Goal: Complete application form

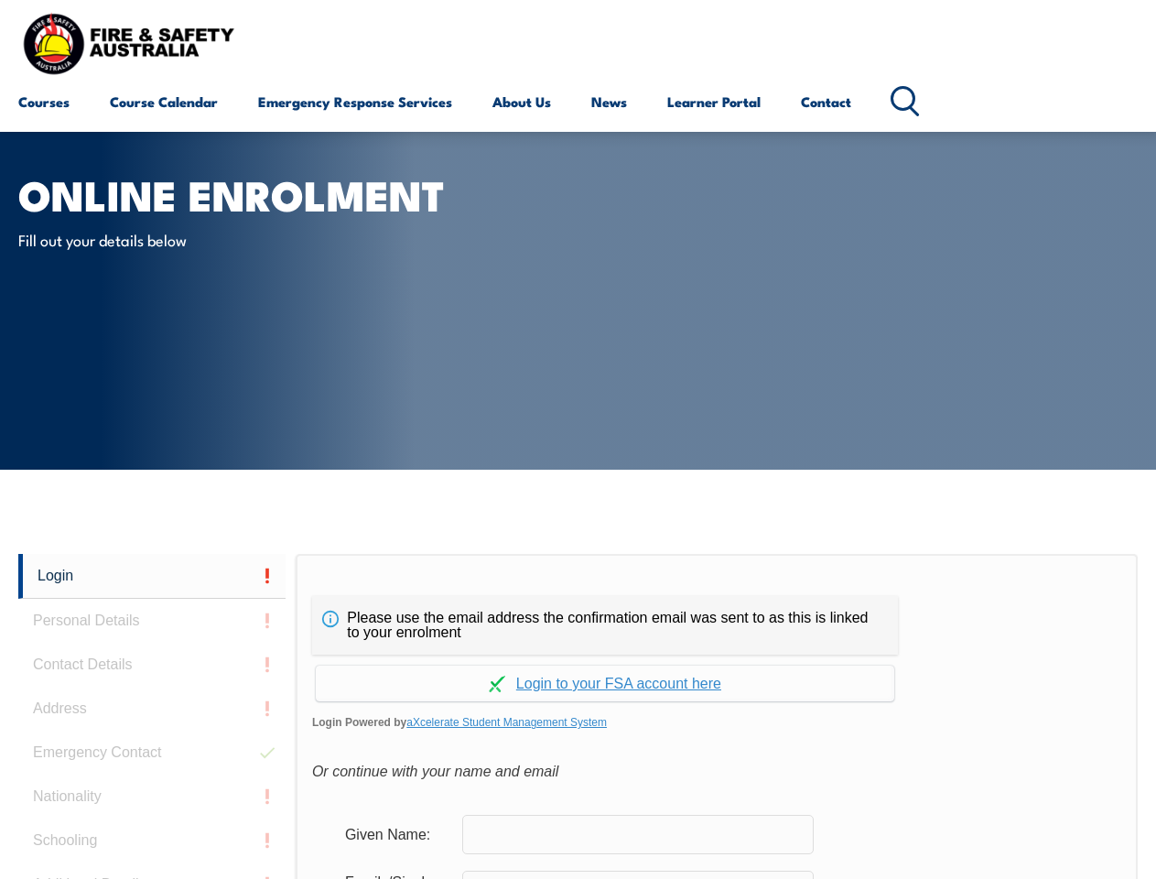
scroll to position [433, 0]
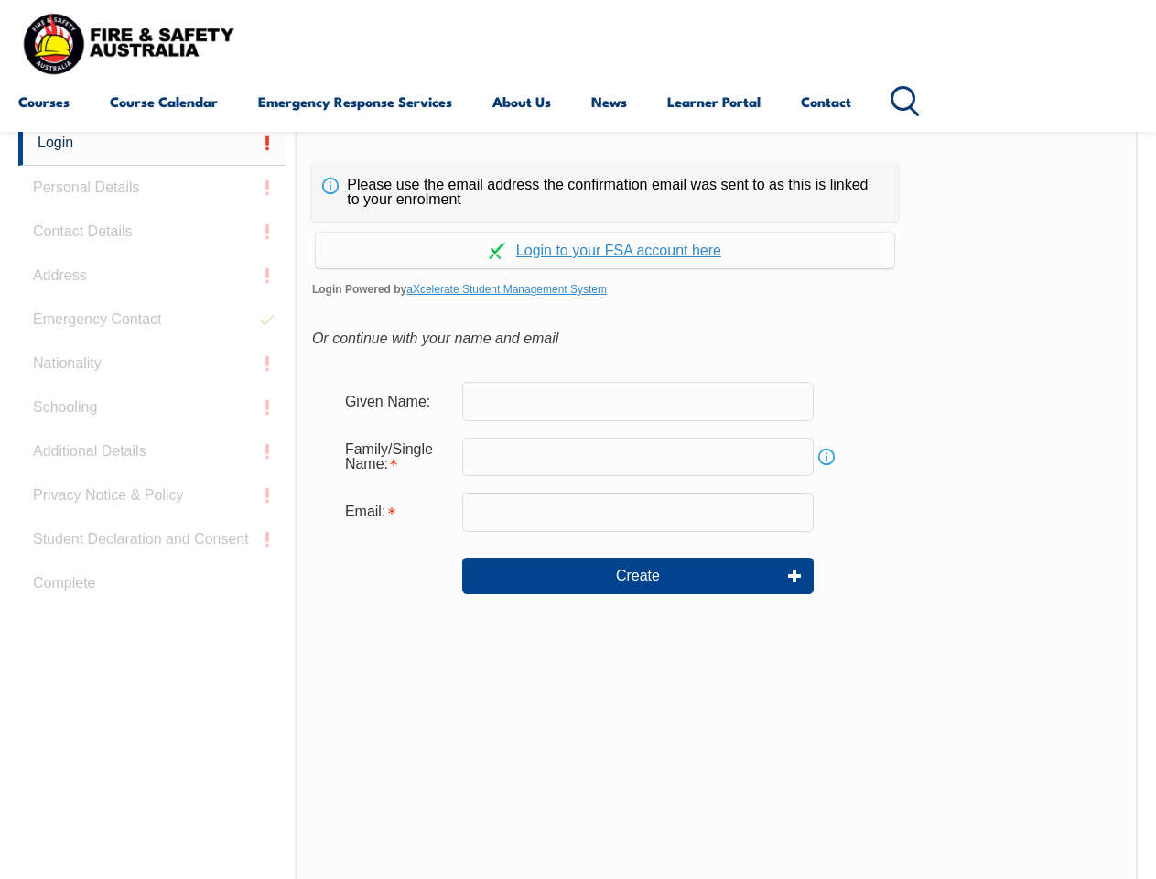
click at [577, 222] on div "Continue with Google Continue with Apple Continue with Facebook Continue with a…" at bounding box center [605, 244] width 586 height 47
click at [577, 500] on input "email" at bounding box center [637, 511] width 351 height 38
click at [152, 143] on link "Login" at bounding box center [151, 143] width 267 height 45
click at [152, 188] on div "Login Personal Details Contact Details Address Emergency Contact Nationality Sc…" at bounding box center [156, 578] width 277 height 914
click at [152, 232] on div "Login Personal Details Contact Details Address Emergency Contact Nationality Sc…" at bounding box center [156, 578] width 277 height 914
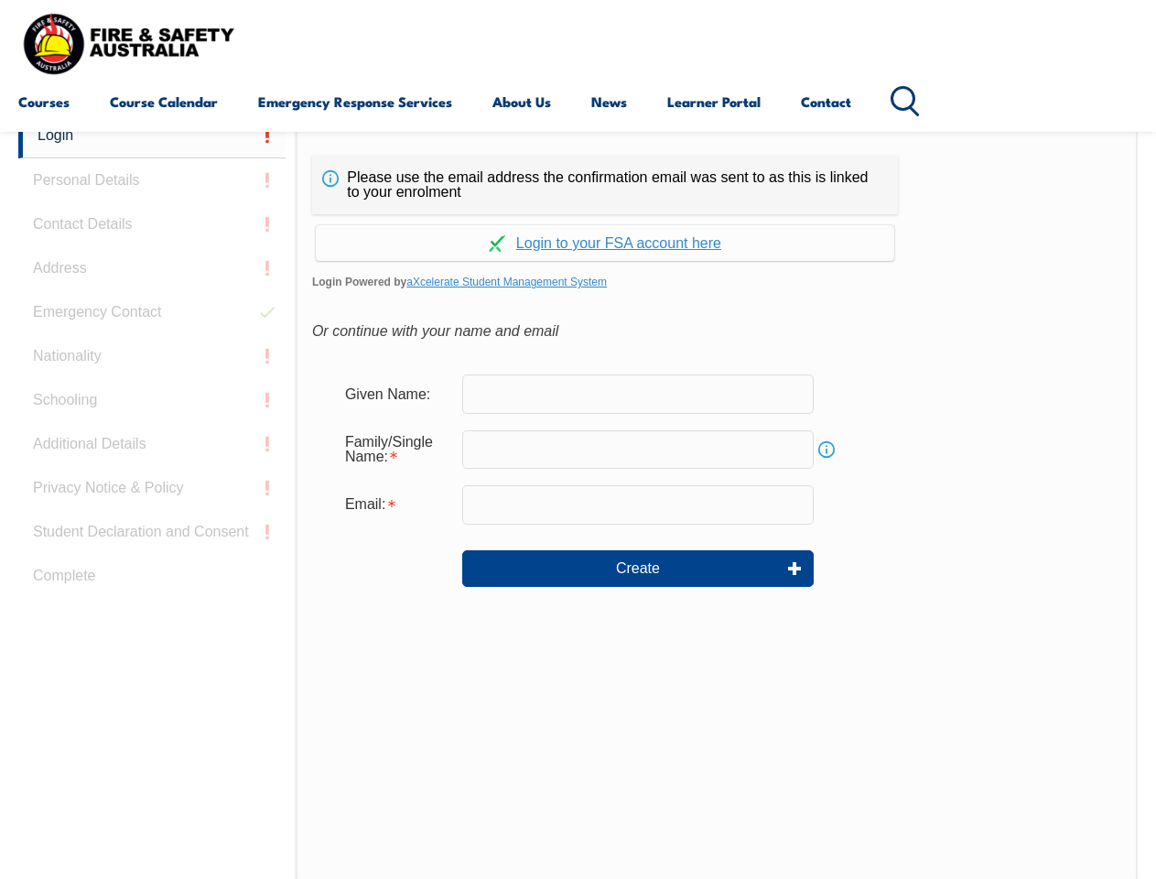
click at [152, 275] on div "Login Personal Details Contact Details Address Emergency Contact Nationality Sc…" at bounding box center [156, 570] width 277 height 914
click at [152, 319] on div "Login Personal Details Contact Details Address Emergency Contact Nationality Sc…" at bounding box center [156, 570] width 277 height 914
click at [152, 363] on div "Login Personal Details Contact Details Address Emergency Contact Nationality Sc…" at bounding box center [156, 570] width 277 height 914
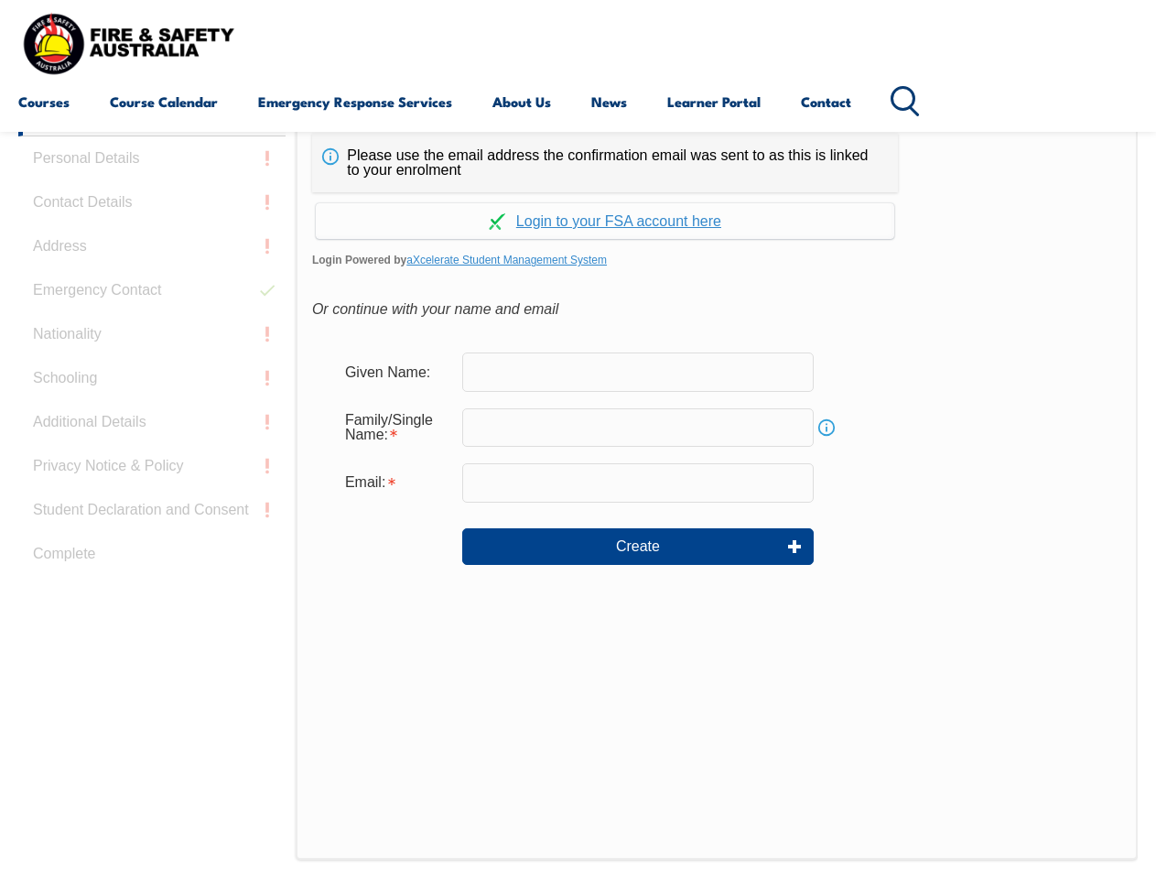
click at [152, 407] on div "Login Personal Details Contact Details Address Emergency Contact Nationality Sc…" at bounding box center [156, 549] width 277 height 914
click at [152, 451] on div "Login Personal Details Contact Details Address Emergency Contact Nationality Sc…" at bounding box center [156, 549] width 277 height 914
